Goal: Ask a question: Seek information or help from site administrators or community

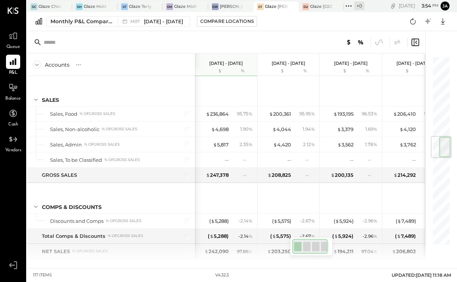
scroll to position [677, 0]
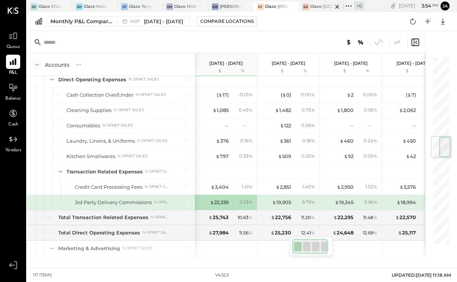
click at [313, 10] on div "GU Glaze Union Square - 110 Uni" at bounding box center [321, 6] width 45 height 10
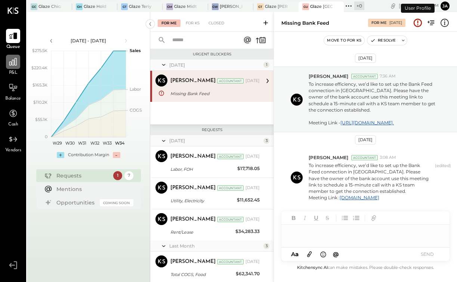
scroll to position [5, 0]
click at [18, 61] on div at bounding box center [13, 62] width 14 height 14
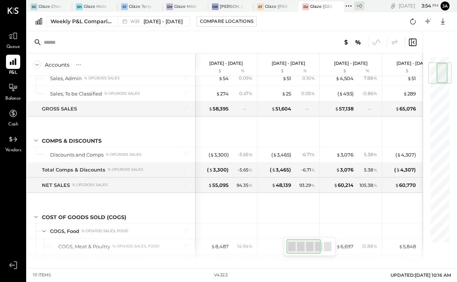
scroll to position [3, 0]
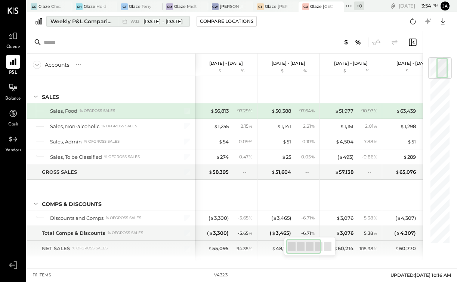
click at [126, 22] on icon at bounding box center [124, 21] width 7 height 7
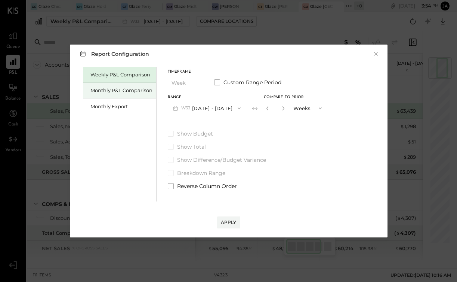
click at [125, 88] on div "Monthly P&L Comparison" at bounding box center [122, 90] width 62 height 7
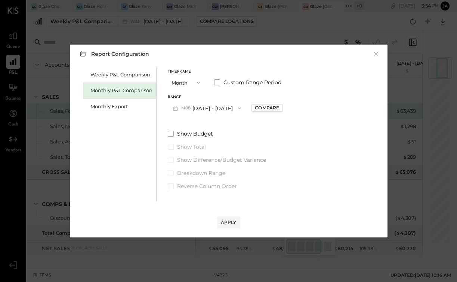
click at [204, 107] on button "M08 [DATE] - [DATE]" at bounding box center [207, 108] width 79 height 14
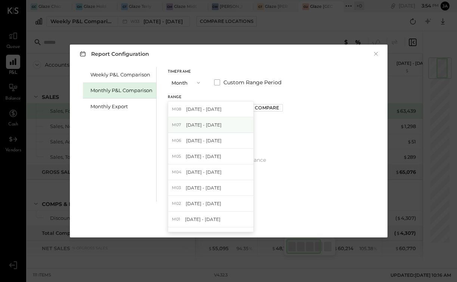
click at [204, 126] on span "[DATE] - [DATE]" at bounding box center [204, 125] width 36 height 6
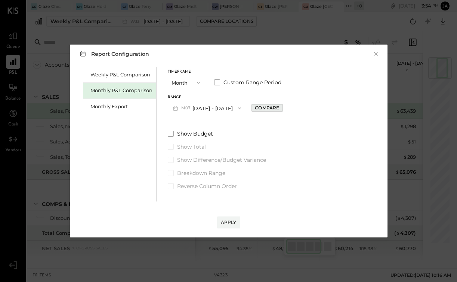
click at [257, 105] on div "Compare" at bounding box center [267, 107] width 24 height 6
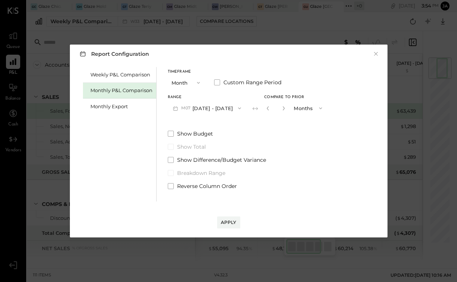
click at [281, 110] on button "button" at bounding box center [284, 108] width 6 height 8
type input "*"
click at [228, 219] on button "Apply" at bounding box center [228, 222] width 23 height 12
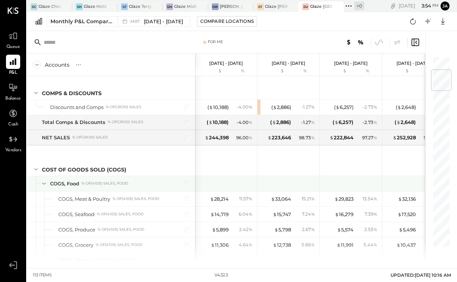
scroll to position [112, 0]
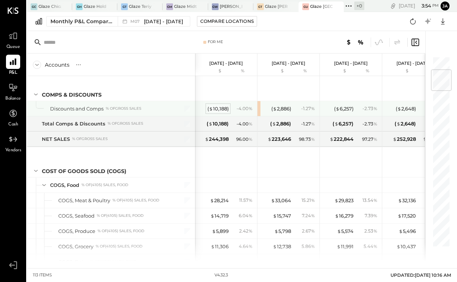
click at [220, 108] on div "( $ 10,188 )" at bounding box center [218, 108] width 21 height 7
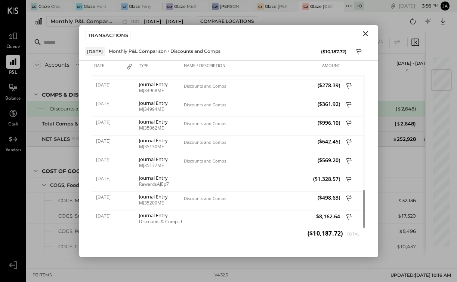
click at [366, 32] on icon "Close" at bounding box center [365, 33] width 9 height 9
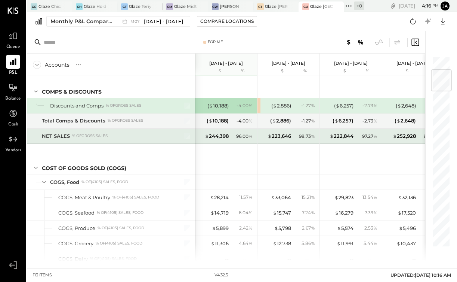
scroll to position [116, 0]
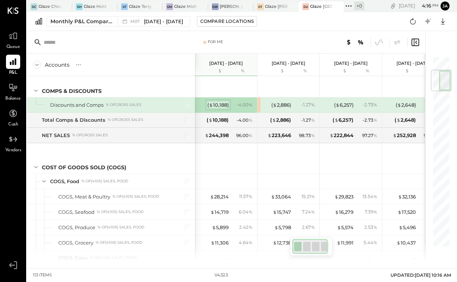
click at [216, 107] on div "( $ 10,188 )" at bounding box center [218, 104] width 21 height 7
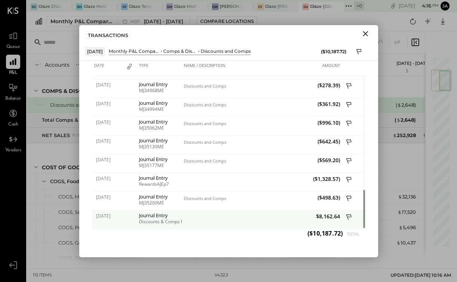
click at [348, 215] on icon at bounding box center [348, 217] width 5 height 6
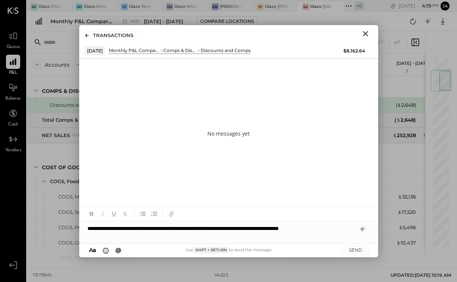
click at [358, 230] on div "**********" at bounding box center [228, 232] width 299 height 22
click at [361, 249] on button "SEND" at bounding box center [356, 250] width 30 height 10
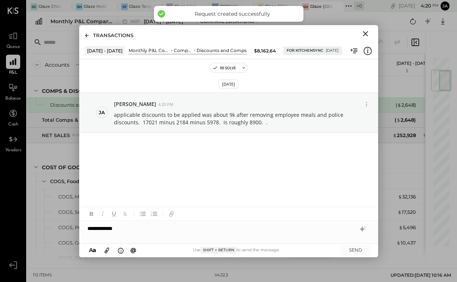
click at [290, 227] on div "**********" at bounding box center [228, 228] width 299 height 15
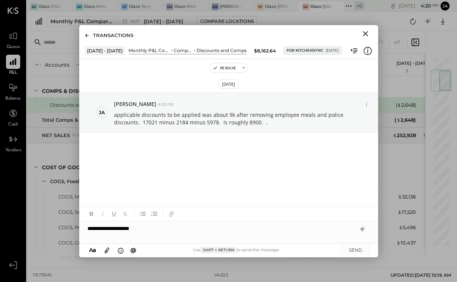
click at [290, 227] on div "**********" at bounding box center [228, 228] width 299 height 15
click at [194, 228] on div "**********" at bounding box center [228, 228] width 299 height 15
drag, startPoint x: 194, startPoint y: 228, endPoint x: 141, endPoint y: 223, distance: 53.7
click at [141, 224] on div "**********" at bounding box center [228, 228] width 299 height 15
click at [248, 230] on div "**********" at bounding box center [228, 228] width 299 height 15
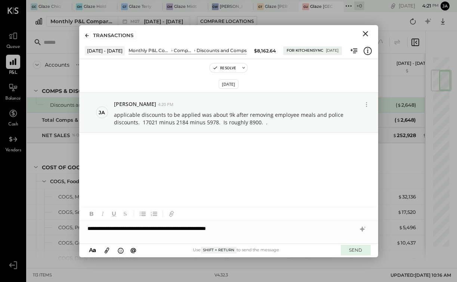
click at [353, 252] on button "SEND" at bounding box center [356, 250] width 30 height 10
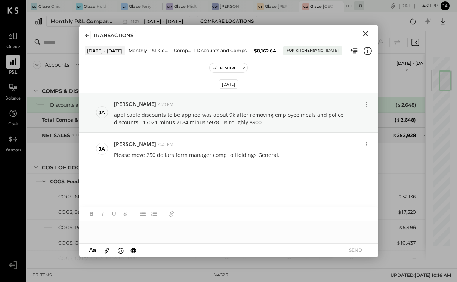
click at [364, 29] on icon "Close" at bounding box center [365, 33] width 9 height 9
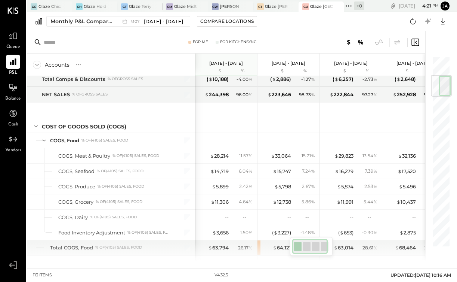
scroll to position [161, 0]
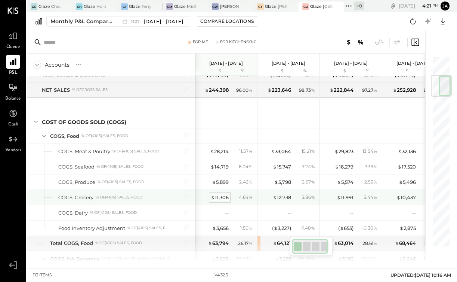
click at [224, 197] on div "$ 11,306" at bounding box center [220, 197] width 18 height 7
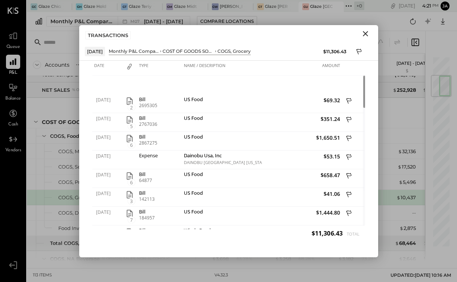
click at [365, 35] on icon "Close" at bounding box center [365, 33] width 9 height 9
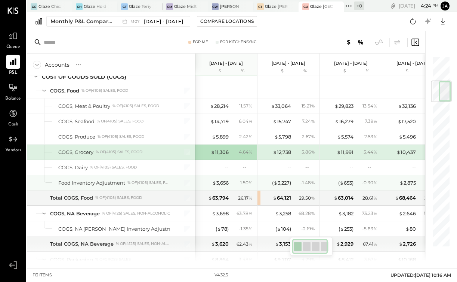
scroll to position [207, 0]
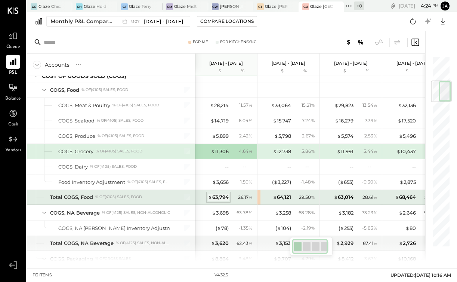
click at [219, 196] on div "$ 63,794" at bounding box center [218, 196] width 21 height 7
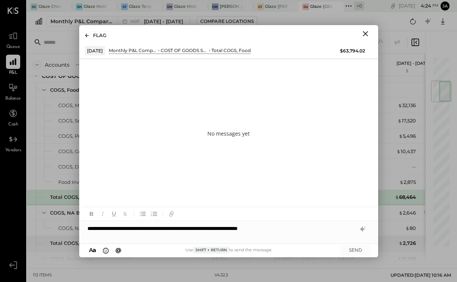
click at [351, 257] on div "$ 8,412" at bounding box center [346, 258] width 16 height 7
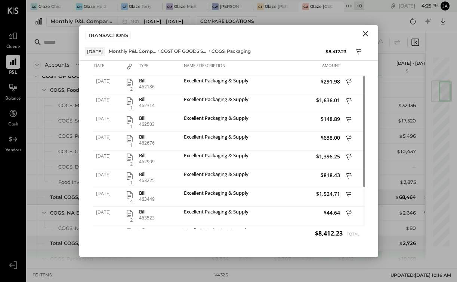
click at [367, 30] on icon "Close" at bounding box center [365, 33] width 9 height 9
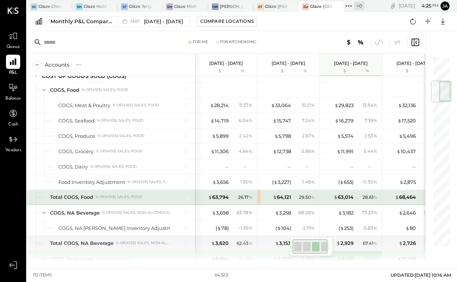
click at [208, 197] on div "$ 63,794" at bounding box center [214, 196] width 30 height 7
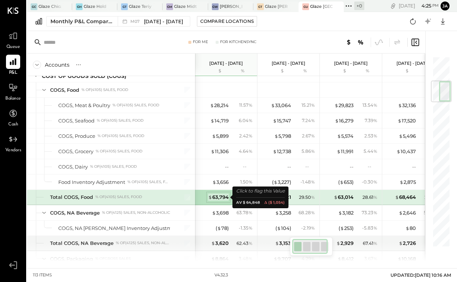
click at [215, 197] on div "$ 63,794" at bounding box center [218, 196] width 21 height 7
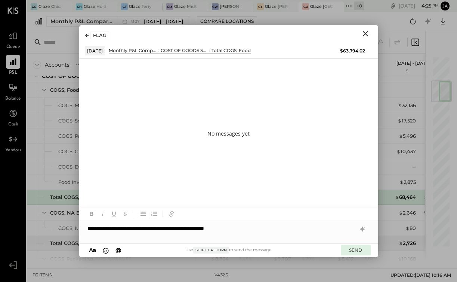
click at [353, 252] on button "SEND" at bounding box center [356, 250] width 30 height 10
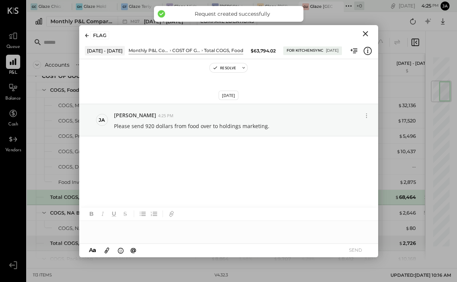
click at [365, 36] on icon "Close" at bounding box center [365, 33] width 9 height 9
